Goal: Task Accomplishment & Management: Manage account settings

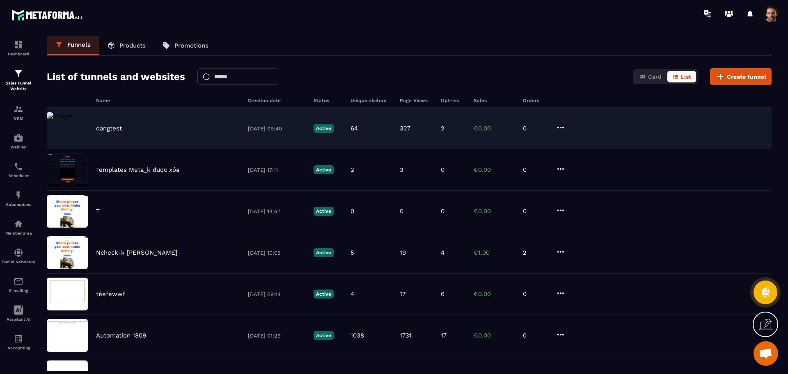
click at [554, 127] on div "dangtest [DATE] 09:40 Active 64 327 2 €0.00 0" at bounding box center [409, 128] width 725 height 41
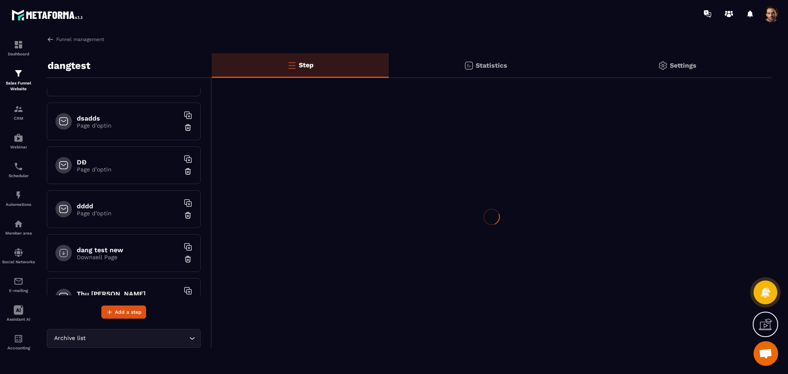
scroll to position [320, 0]
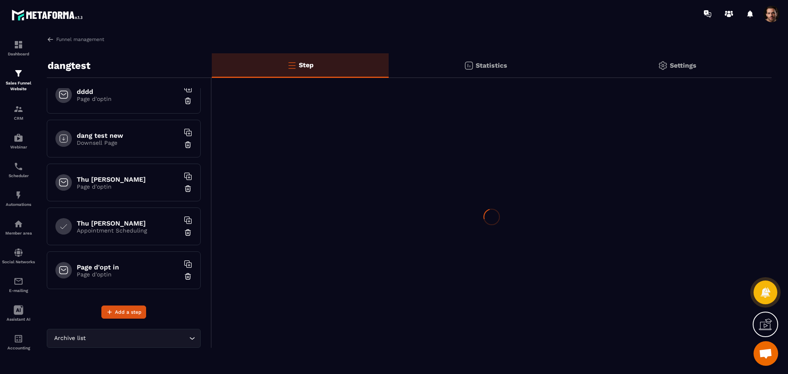
click at [109, 267] on h6 "Page d'opt in" at bounding box center [128, 268] width 103 height 8
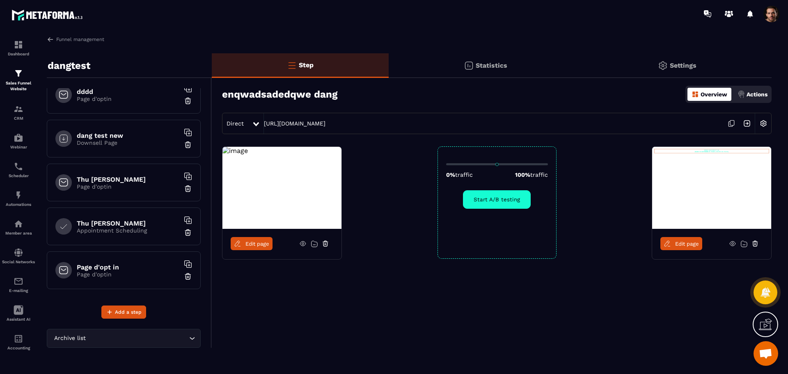
click at [118, 277] on p "Page d'optin" at bounding box center [128, 274] width 103 height 7
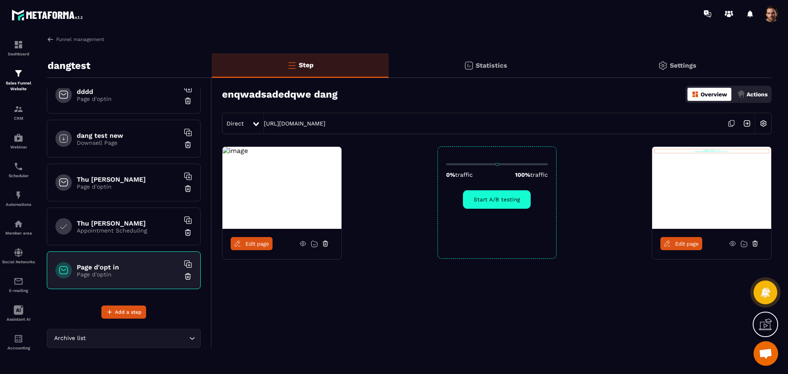
click at [103, 273] on p "Page d'optin" at bounding box center [128, 274] width 103 height 7
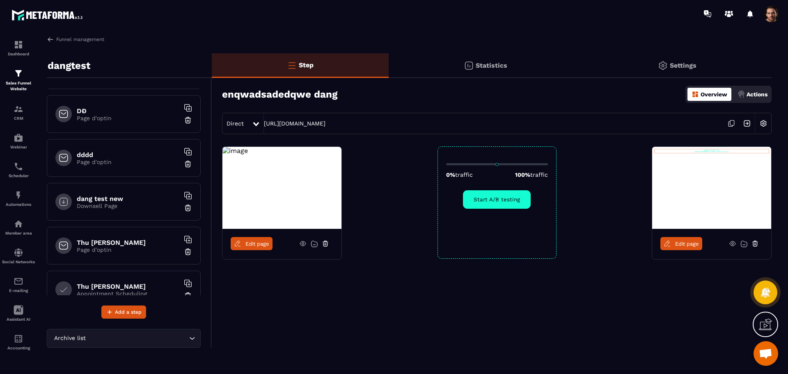
scroll to position [320, 0]
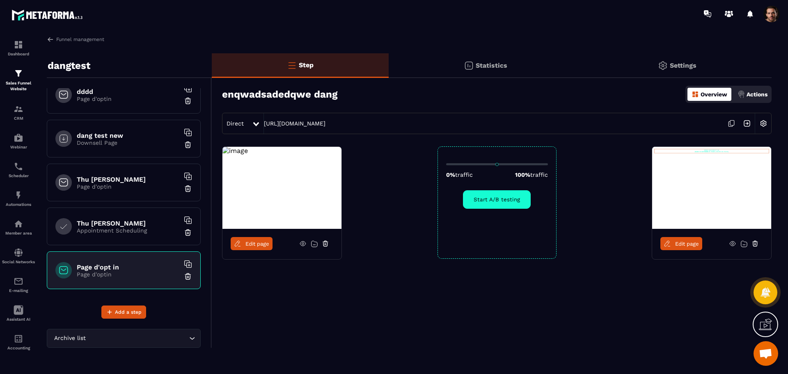
click at [122, 231] on p "Appointment Scheduling" at bounding box center [128, 230] width 103 height 7
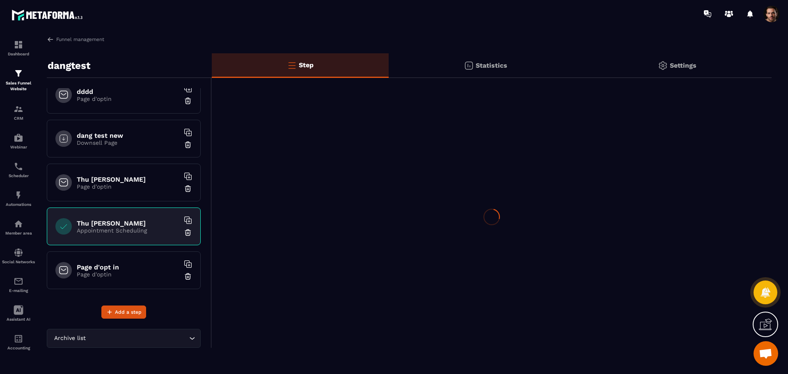
click at [142, 264] on h6 "Page d'opt in" at bounding box center [128, 268] width 103 height 8
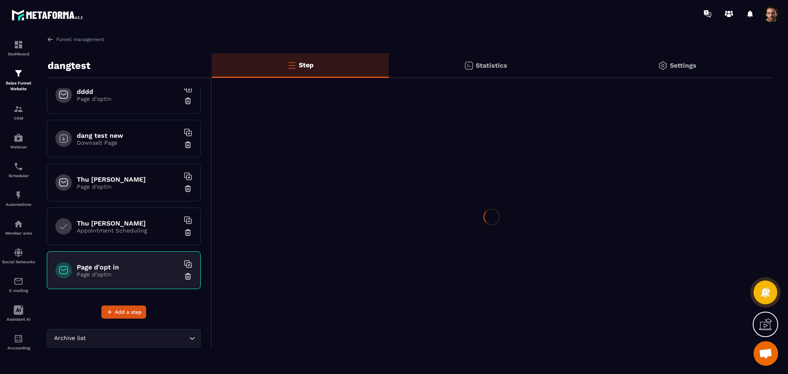
click at [184, 278] on img at bounding box center [188, 277] width 8 height 8
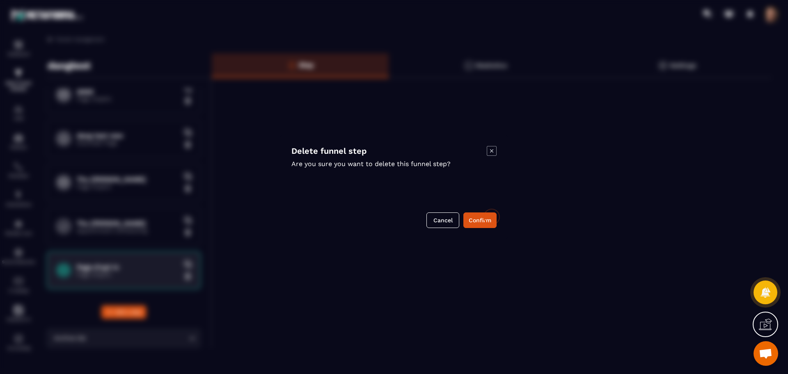
click at [484, 227] on div at bounding box center [492, 217] width 560 height 278
click at [485, 217] on icon at bounding box center [490, 211] width 11 height 11
click at [491, 154] on div at bounding box center [492, 217] width 560 height 278
click at [491, 149] on div at bounding box center [492, 217] width 560 height 278
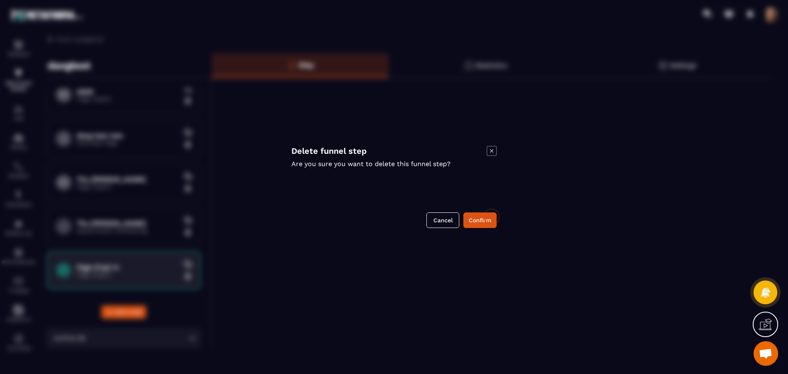
click at [491, 149] on div at bounding box center [492, 217] width 560 height 278
